Goal: Find specific page/section: Find specific page/section

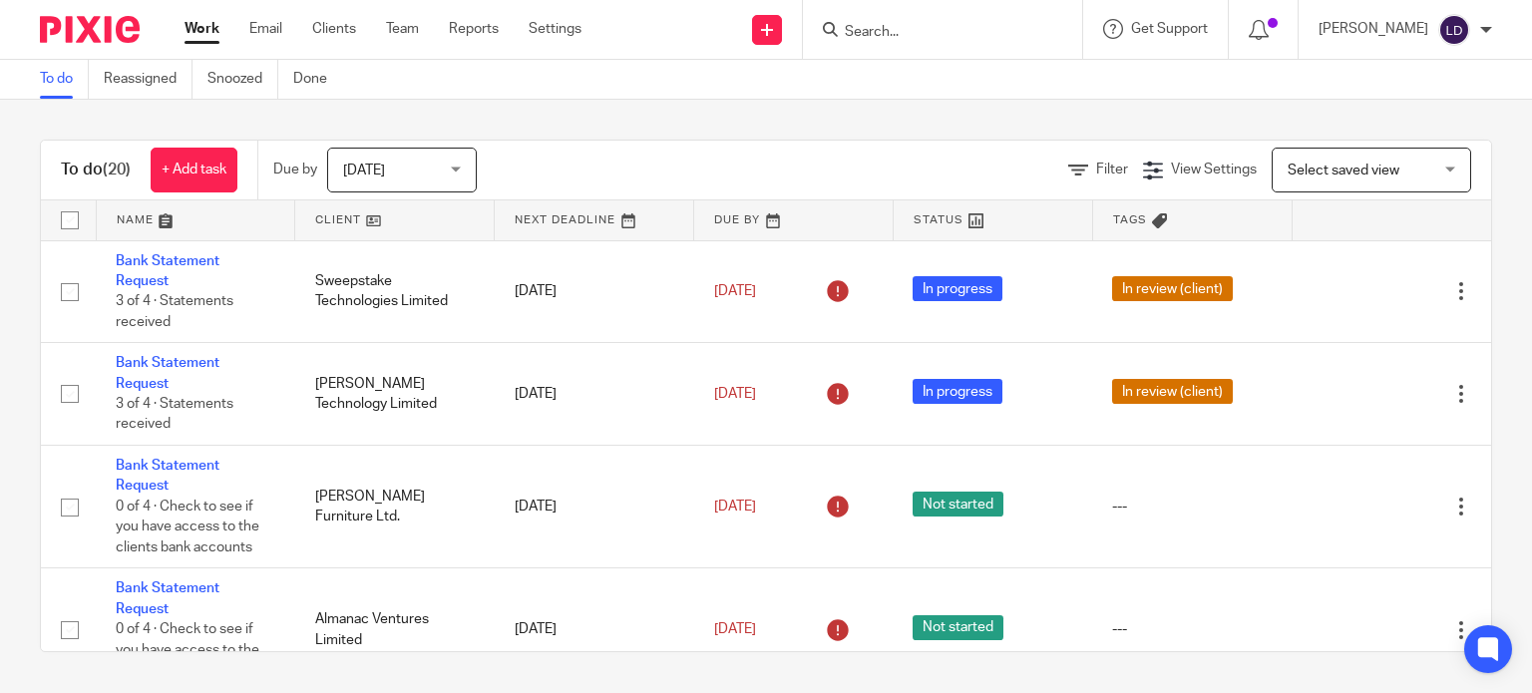
scroll to position [1536, 0]
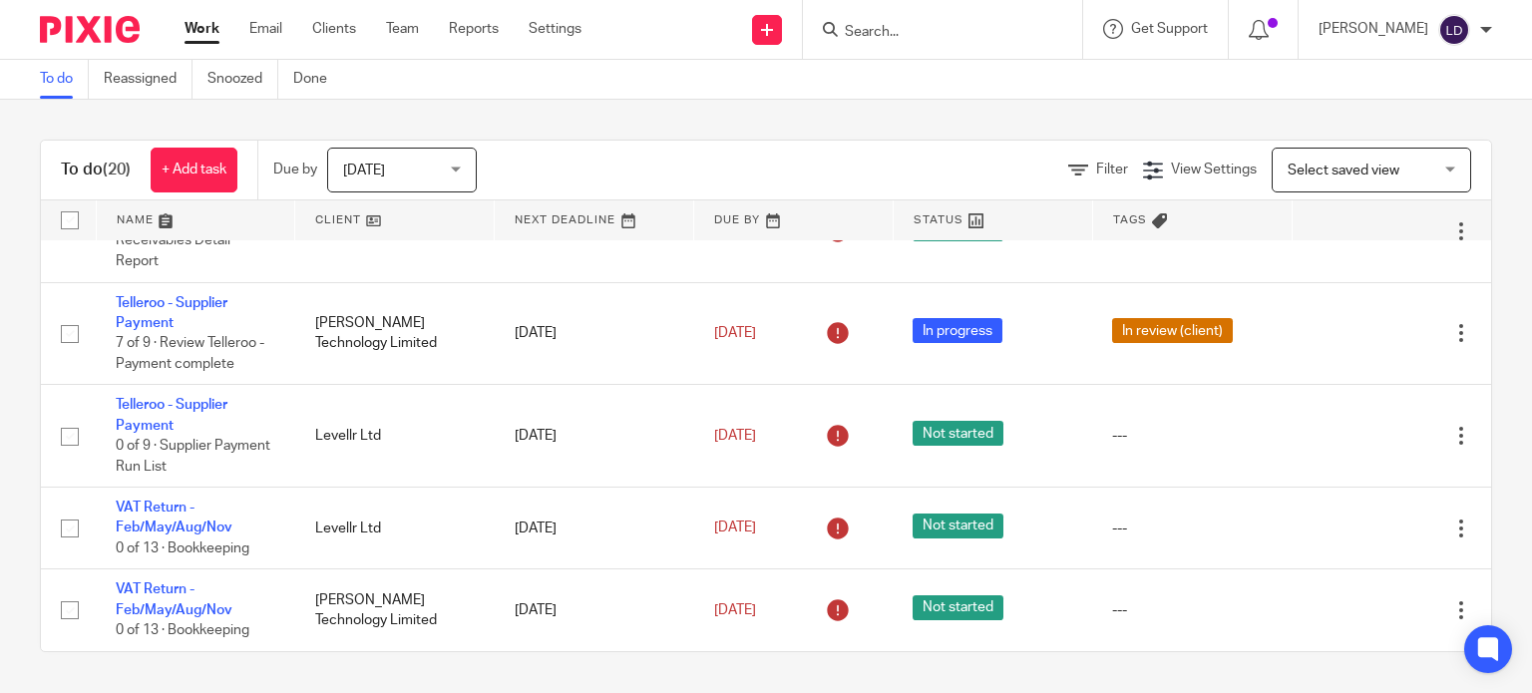
click at [892, 33] on input "Search" at bounding box center [933, 33] width 180 height 18
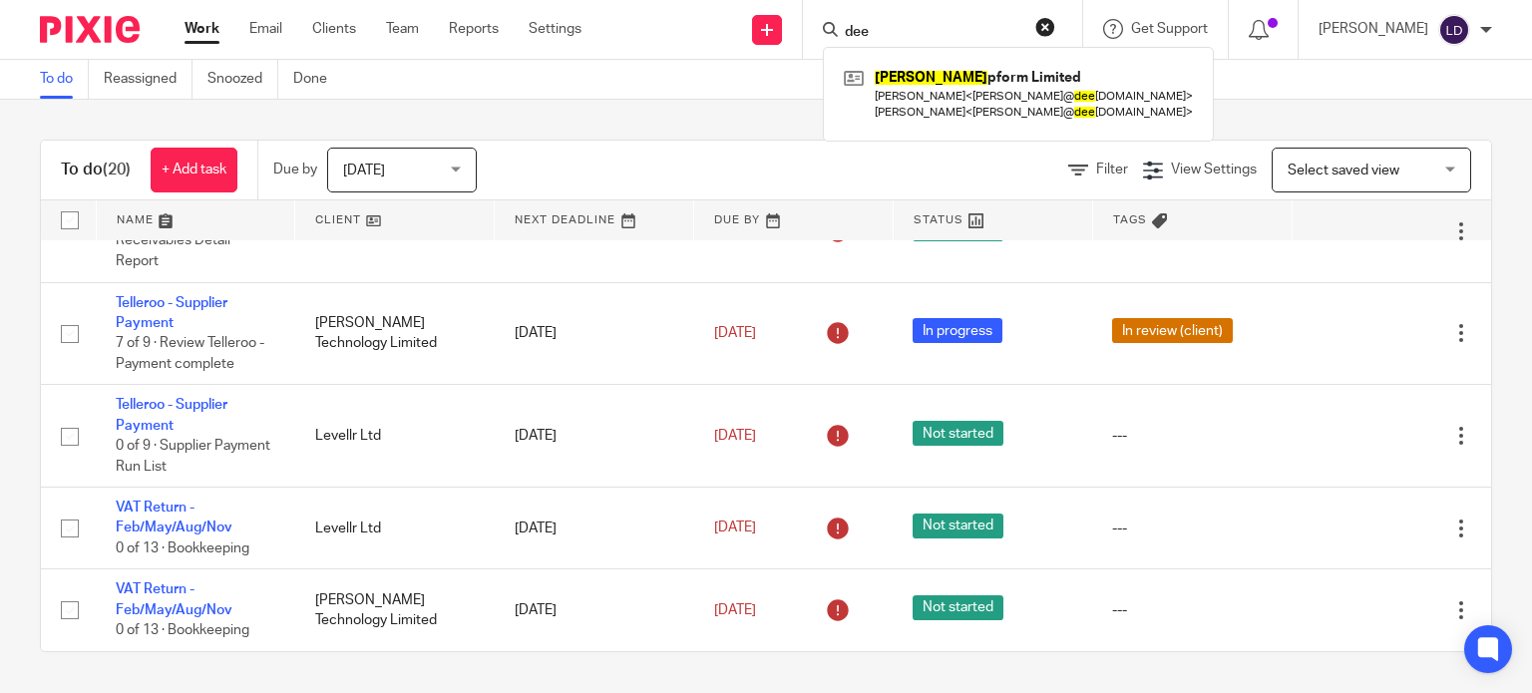
type input "dee"
click at [704, 117] on div "To do (20) + Add task Due by [DATE] [DATE] [DATE] [DATE] This week Next week Th…" at bounding box center [766, 396] width 1532 height 592
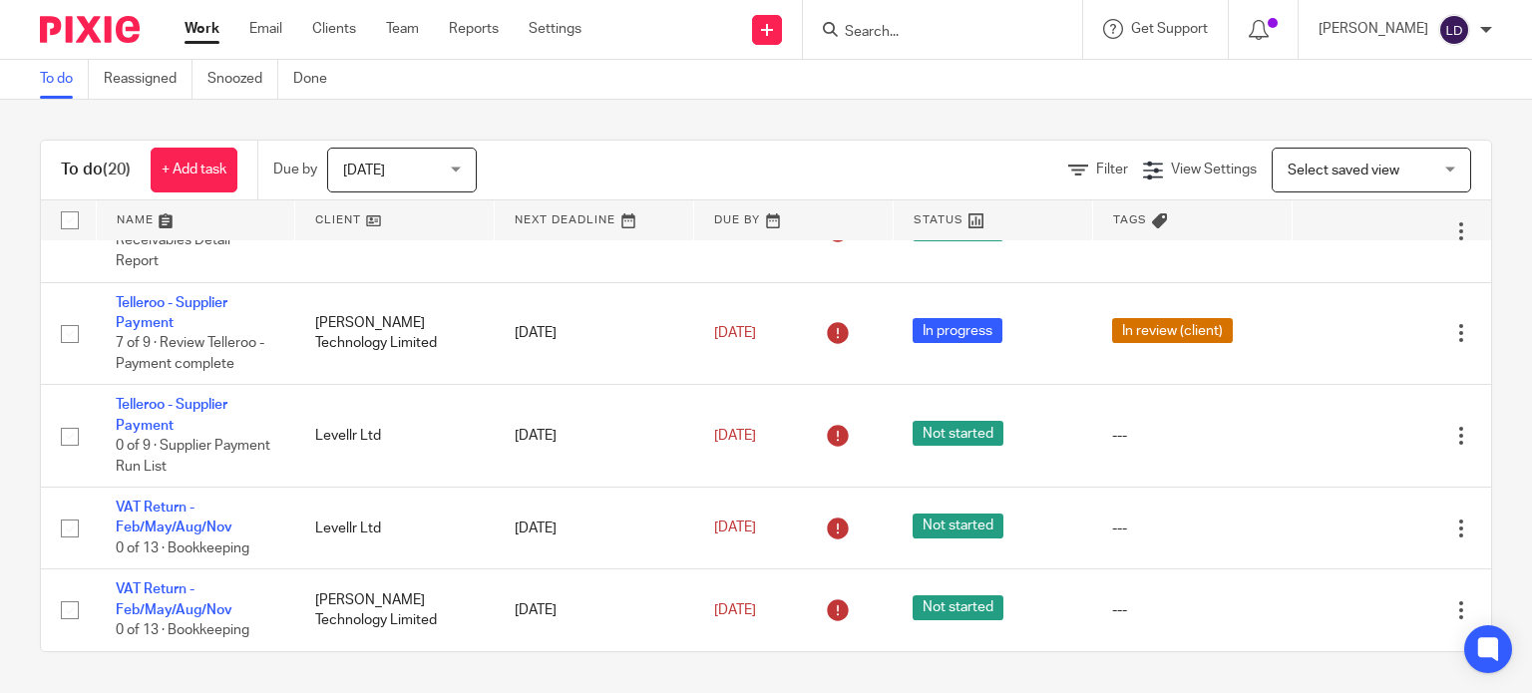
click at [901, 24] on input "Search" at bounding box center [933, 33] width 180 height 18
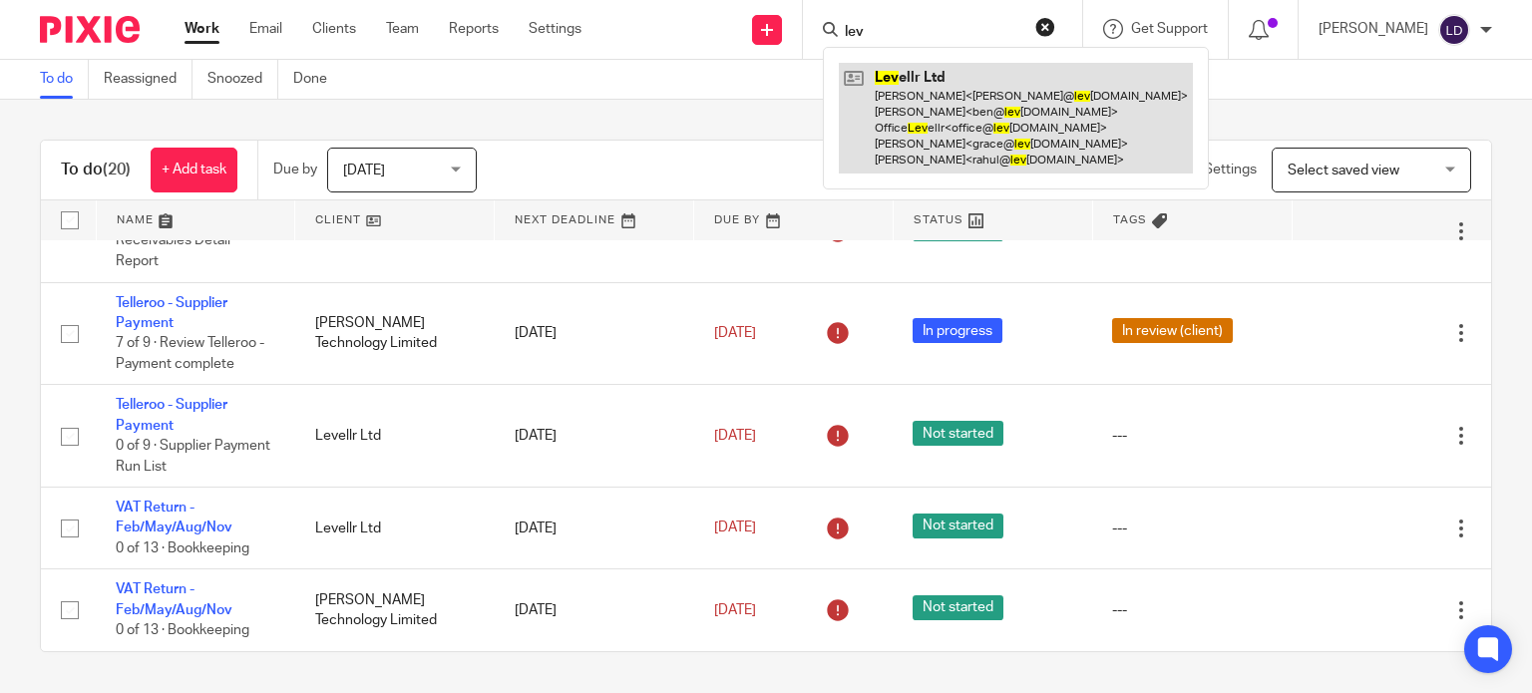
type input "lev"
click at [986, 121] on link at bounding box center [1016, 118] width 354 height 111
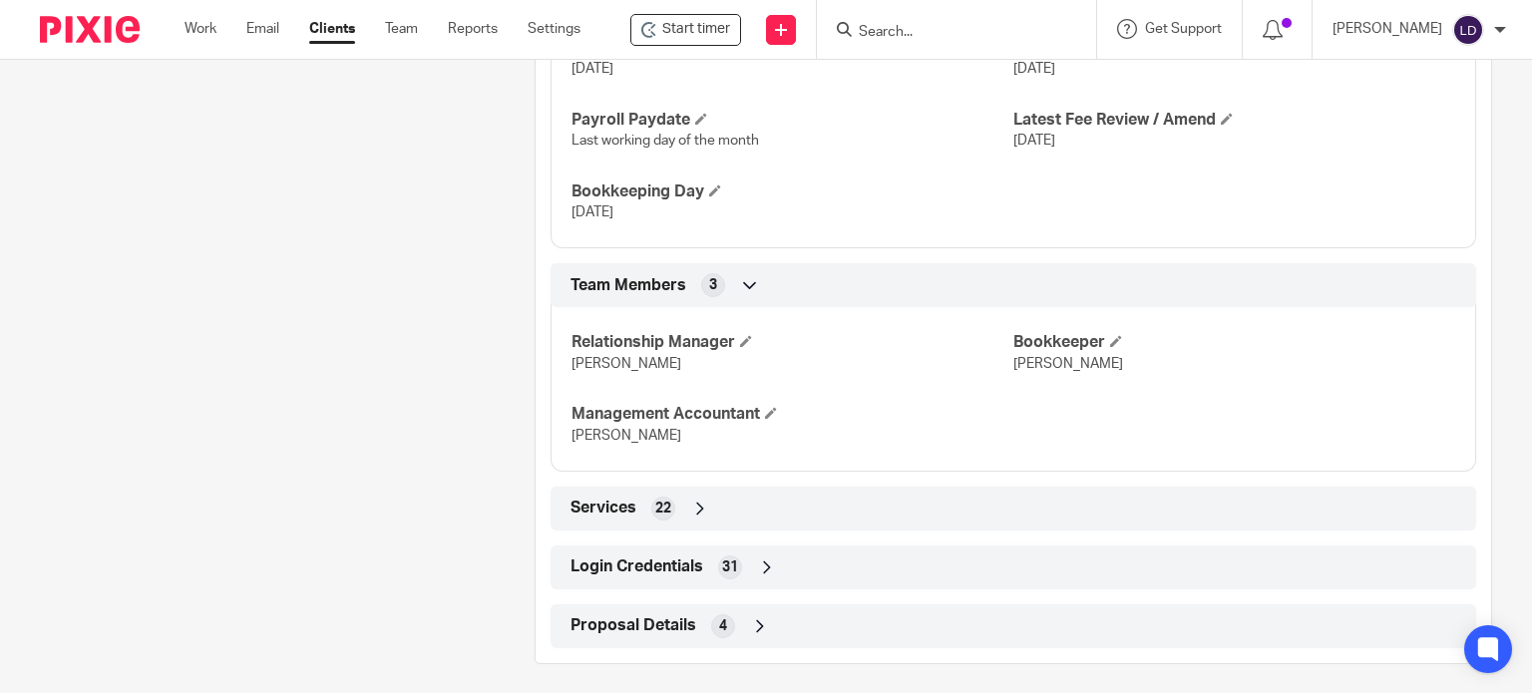
scroll to position [1383, 0]
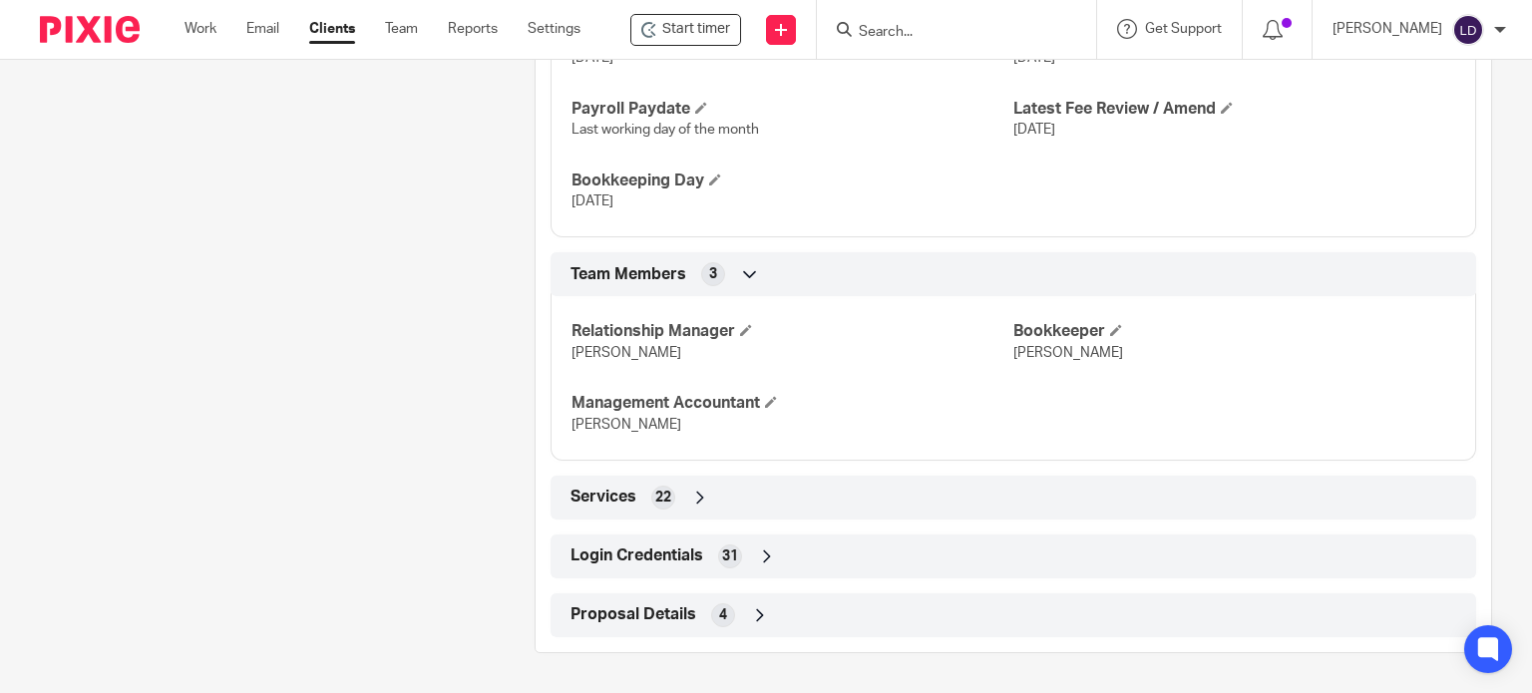
click at [825, 555] on div "Login Credentials 31" at bounding box center [1014, 557] width 896 height 34
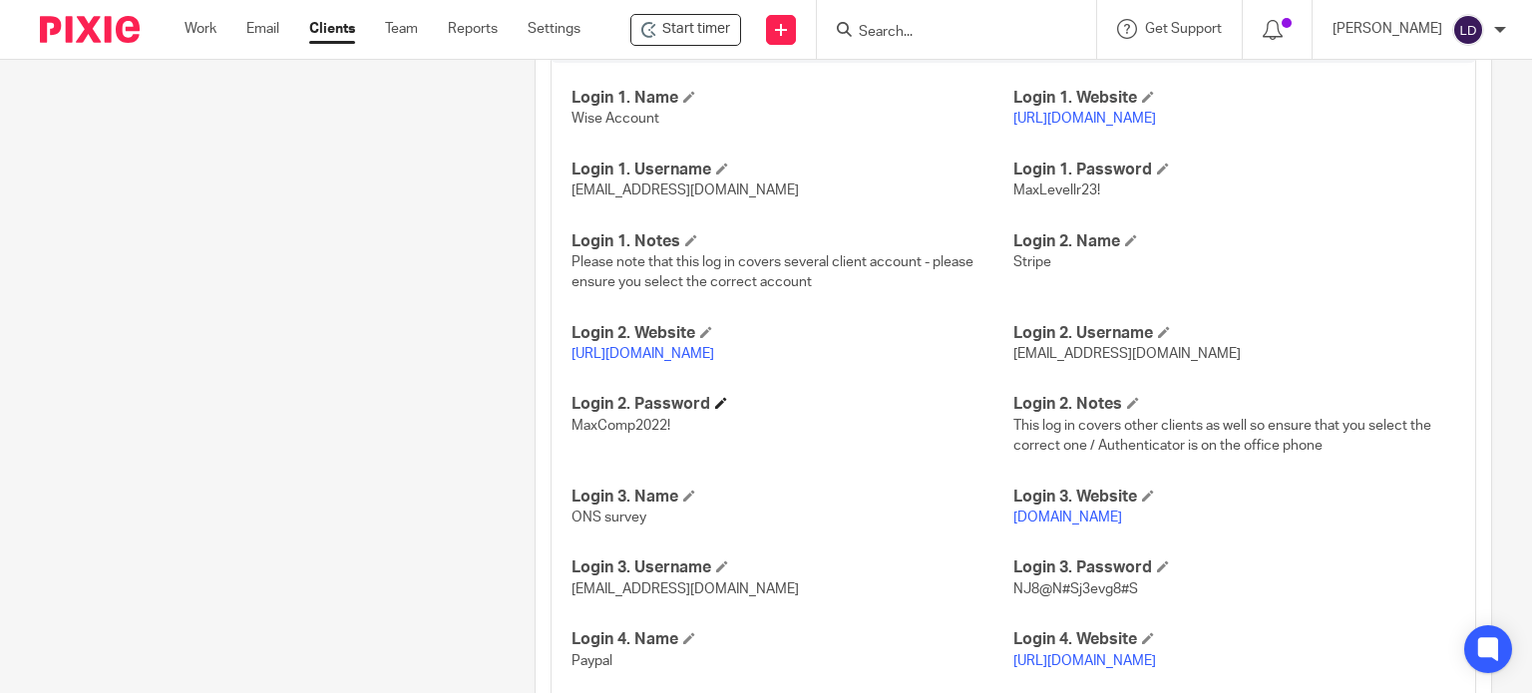
scroll to position [2502, 0]
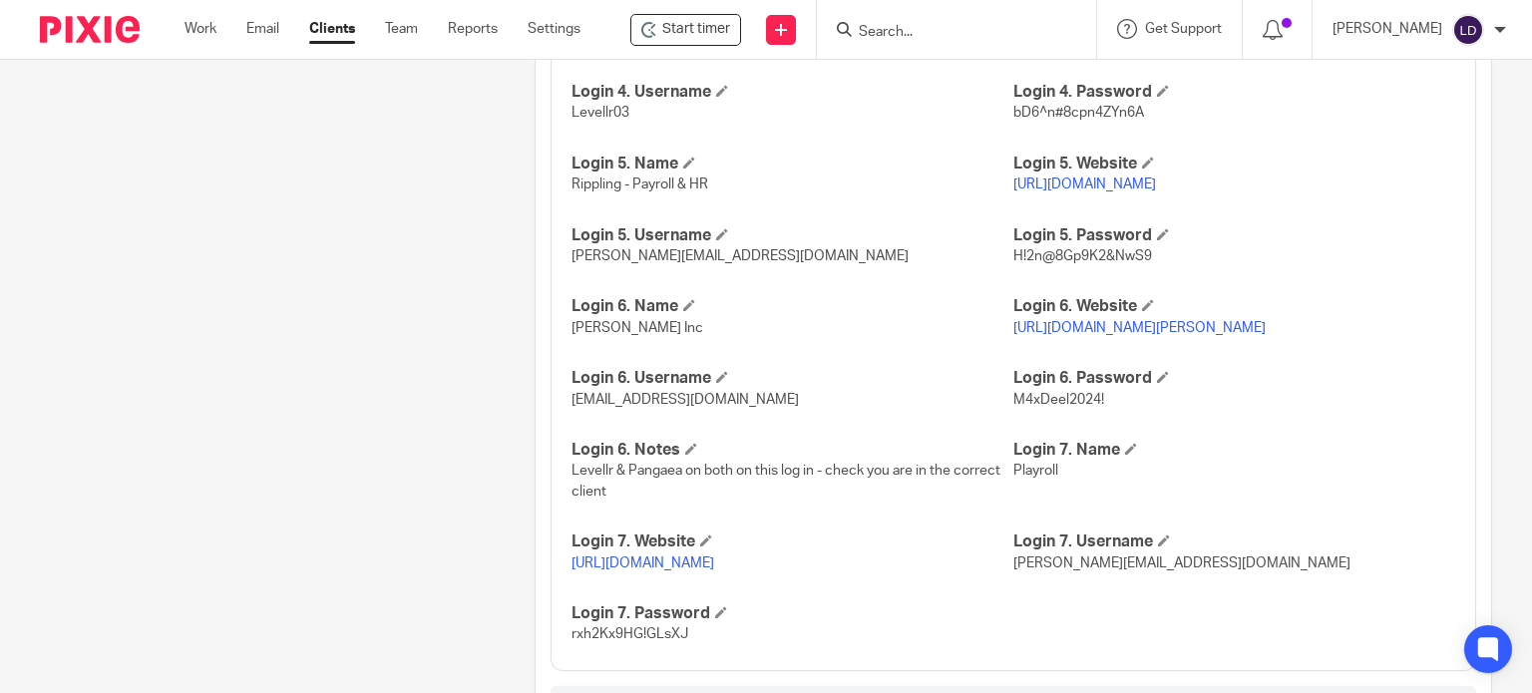
click at [1109, 335] on link "[URL][DOMAIN_NAME][PERSON_NAME]" at bounding box center [1139, 328] width 252 height 14
